Goal: Task Accomplishment & Management: Complete application form

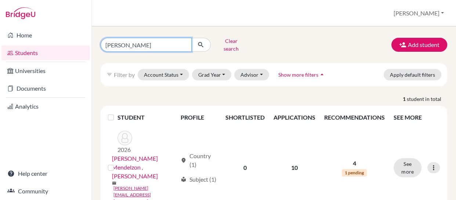
click at [182, 48] on input "[PERSON_NAME]" at bounding box center [145, 45] width 91 height 14
click at [183, 43] on input "[PERSON_NAME]" at bounding box center [145, 45] width 91 height 14
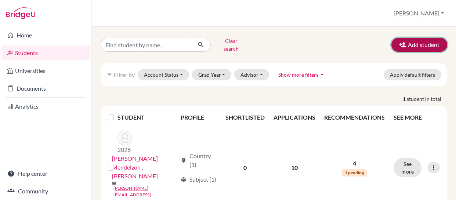
click at [406, 40] on button "Add student" at bounding box center [419, 45] width 56 height 14
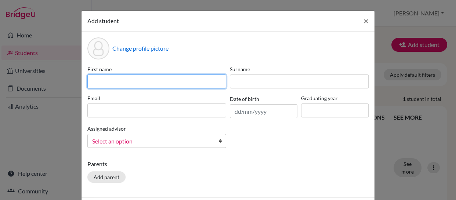
click at [142, 80] on input at bounding box center [156, 81] width 139 height 14
type input "J"
type input "Almudena"
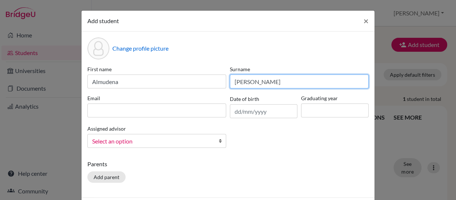
type input "Recalde"
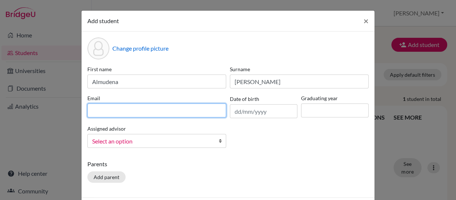
click at [109, 113] on input at bounding box center [156, 110] width 139 height 14
type input "almudena.recalde@asa.edu.py"
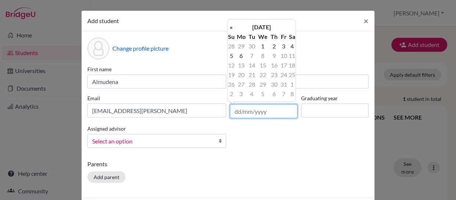
click at [275, 109] on input "text" at bounding box center [263, 111] width 67 height 14
type input "0"
type input "05/02/2011"
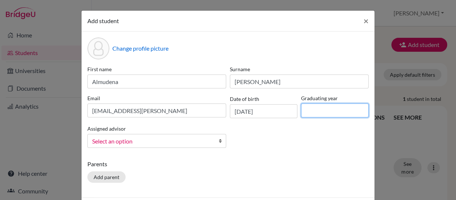
click at [312, 110] on input at bounding box center [334, 110] width 67 height 14
type input "2029"
click at [280, 21] on div "Add student ×" at bounding box center [227, 21] width 293 height 21
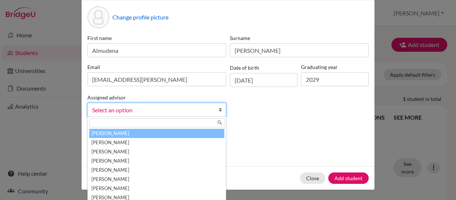
click at [218, 109] on b at bounding box center [221, 109] width 7 height 13
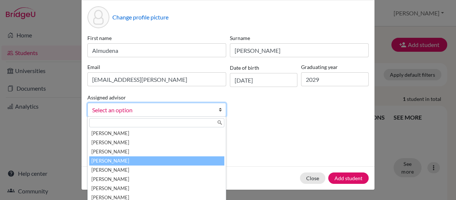
click at [121, 159] on li "[PERSON_NAME]" at bounding box center [156, 160] width 135 height 9
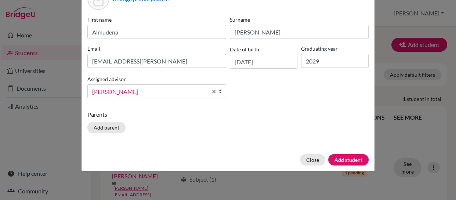
scroll to position [50, 0]
click at [340, 159] on button "Add student" at bounding box center [348, 159] width 40 height 11
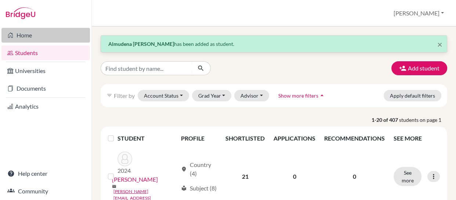
click at [22, 33] on link "Home" at bounding box center [45, 35] width 88 height 15
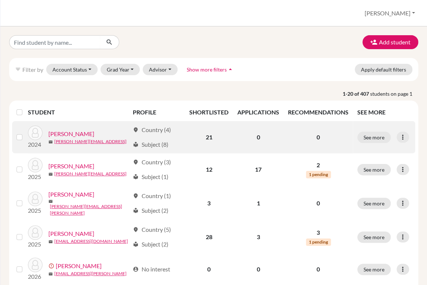
click at [75, 129] on link "[PERSON_NAME]" at bounding box center [71, 133] width 46 height 9
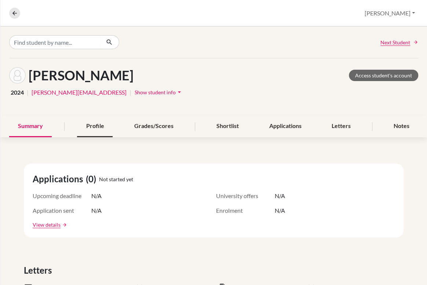
click at [91, 126] on div "Profile" at bounding box center [95, 127] width 36 height 22
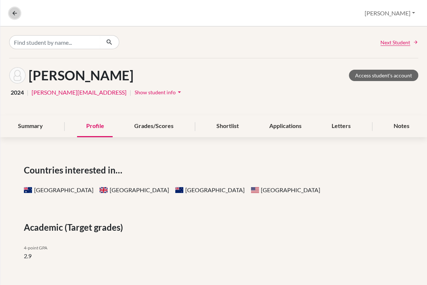
click at [15, 12] on icon at bounding box center [14, 13] width 7 height 7
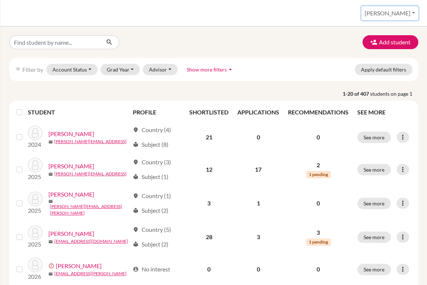
click at [406, 14] on button "[PERSON_NAME]" at bounding box center [389, 13] width 57 height 14
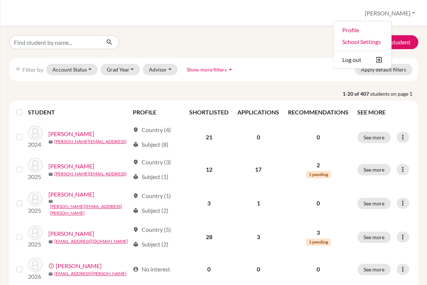
click at [307, 5] on div "Students overview Jeffrey Profile School Settings Log out" at bounding box center [213, 13] width 427 height 26
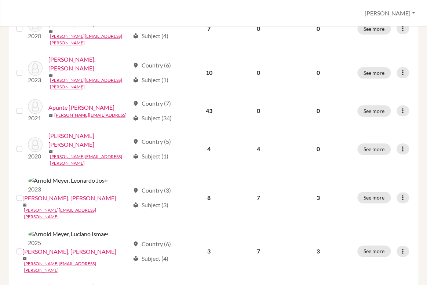
scroll to position [280, 0]
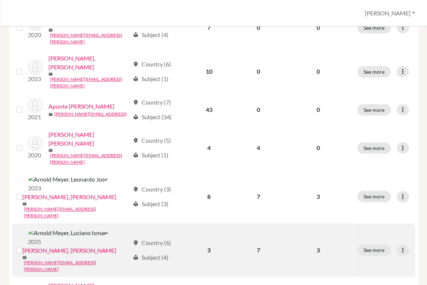
click at [65, 246] on link "[PERSON_NAME], [PERSON_NAME]" at bounding box center [69, 250] width 94 height 9
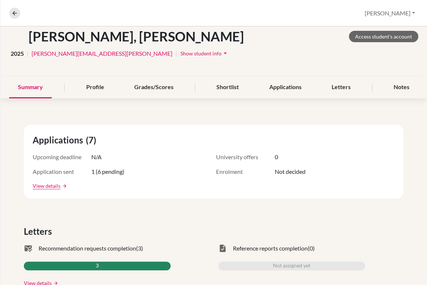
scroll to position [70, 0]
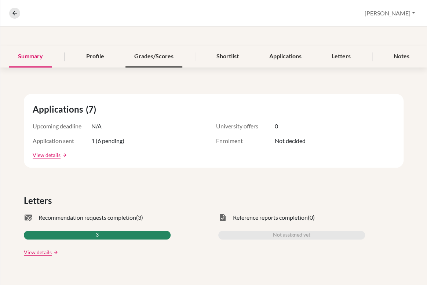
click at [144, 57] on div "Grades/Scores" at bounding box center [153, 57] width 57 height 22
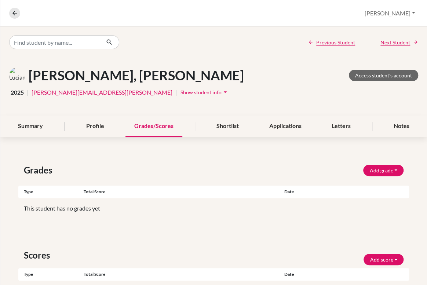
scroll to position [71, 0]
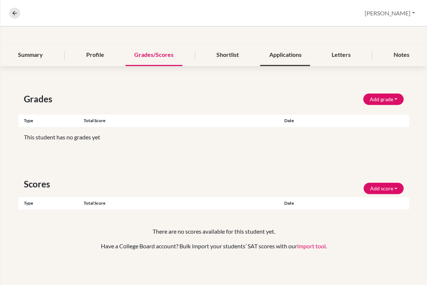
click at [280, 53] on div "Applications" at bounding box center [285, 55] width 50 height 22
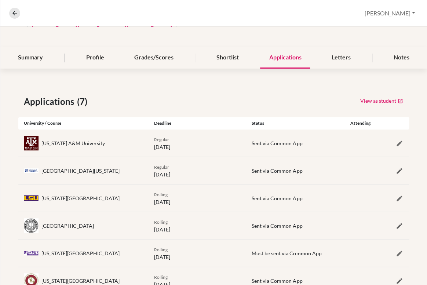
scroll to position [120, 0]
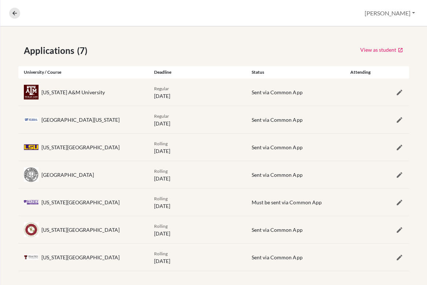
drag, startPoint x: 257, startPoint y: 62, endPoint x: 268, endPoint y: 28, distance: 35.7
click at [268, 28] on div "Applications (7) View as student University / Course Deadline Status Attending …" at bounding box center [213, 157] width 427 height 262
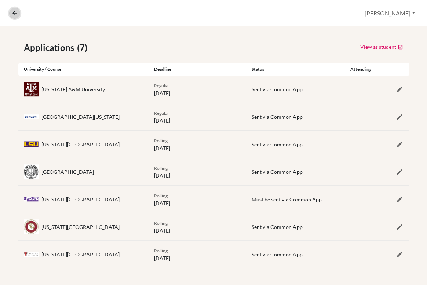
click at [12, 10] on icon at bounding box center [14, 13] width 7 height 7
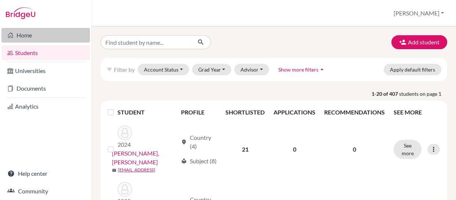
click at [20, 36] on link "Home" at bounding box center [45, 35] width 88 height 15
